Goal: Information Seeking & Learning: Learn about a topic

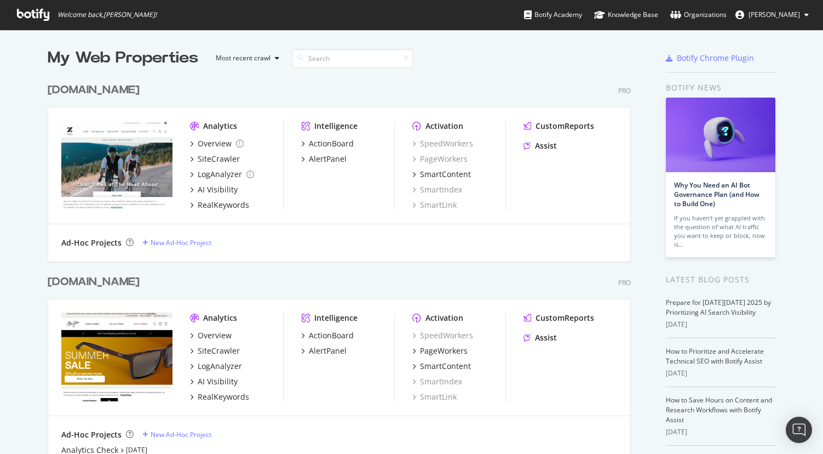
scroll to position [454, 823]
click at [541, 337] on div "Assist" at bounding box center [546, 337] width 22 height 11
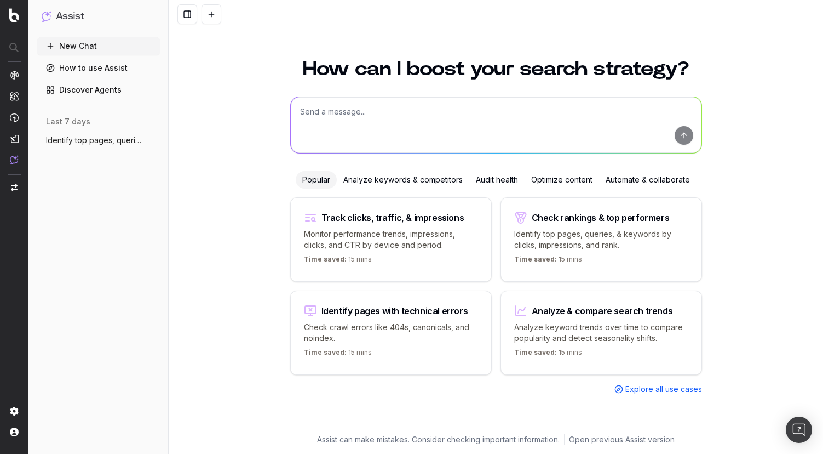
click at [96, 142] on span "Identify top pages, queries, & keywords" at bounding box center [94, 140] width 96 height 11
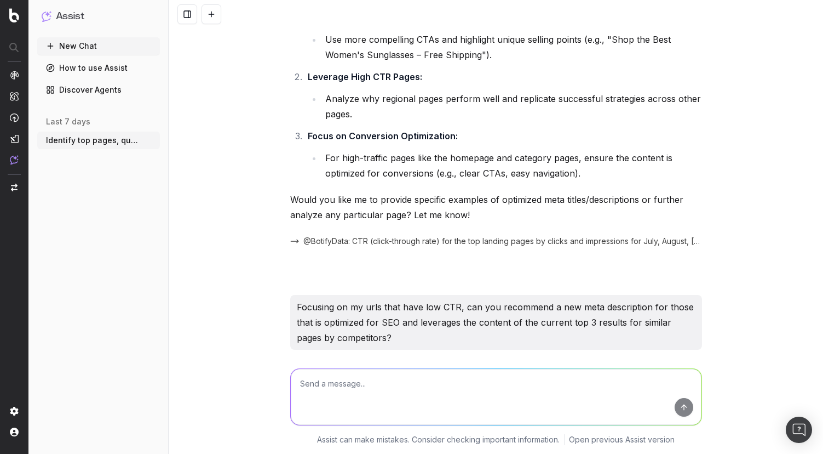
scroll to position [8655, 0]
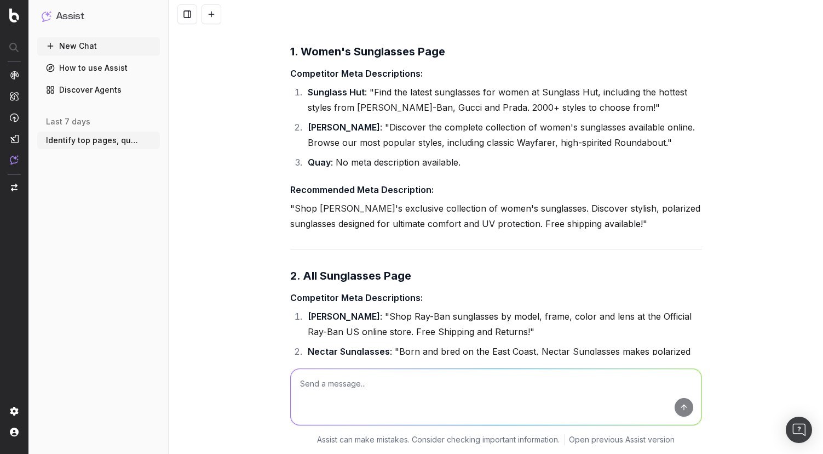
click at [150, 141] on icon "button" at bounding box center [152, 140] width 9 height 9
click at [180, 201] on div "Identify top pages, queries, & keywords by click, impressions, and rank for the…" at bounding box center [496, 227] width 655 height 454
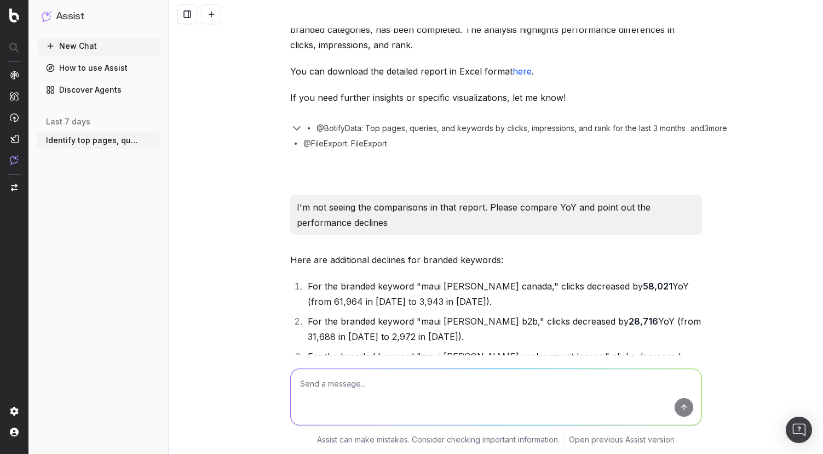
scroll to position [0, 0]
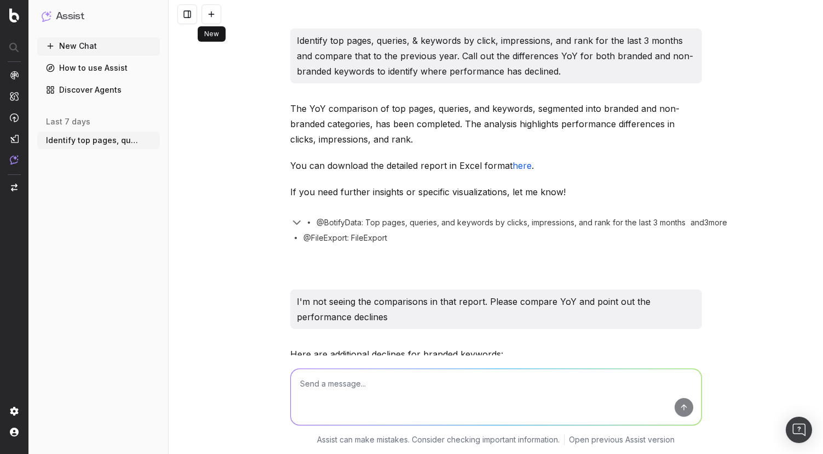
click at [207, 15] on button at bounding box center [212, 14] width 20 height 20
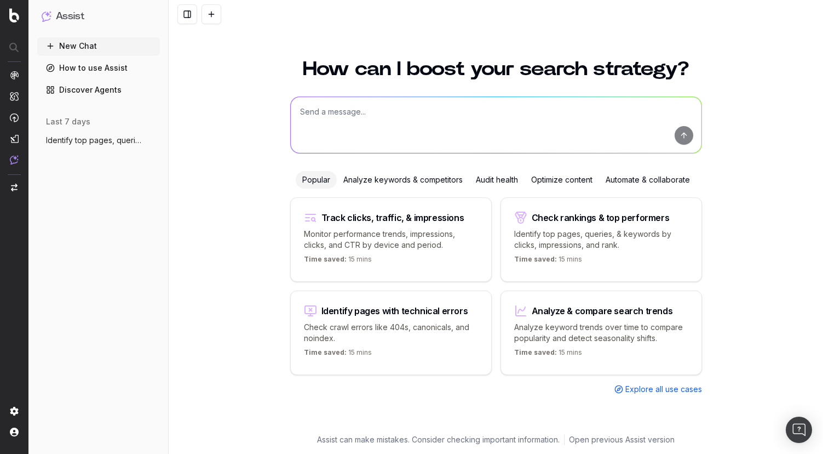
click at [73, 142] on span "Identify top pages, queries, & keywords" at bounding box center [94, 140] width 96 height 11
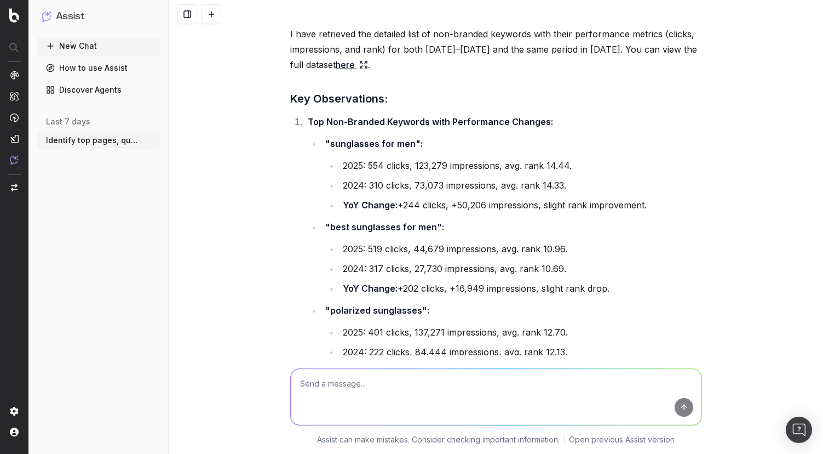
scroll to position [1753, 0]
